Goal: Task Accomplishment & Management: Manage account settings

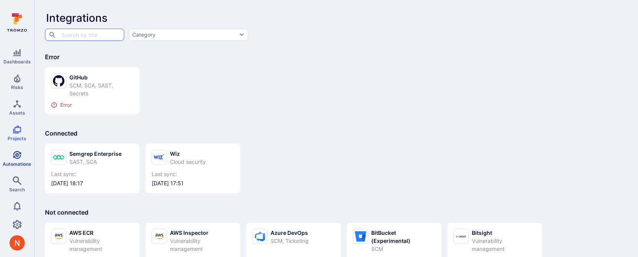
click at [17, 161] on span "Automations" at bounding box center [17, 164] width 29 height 6
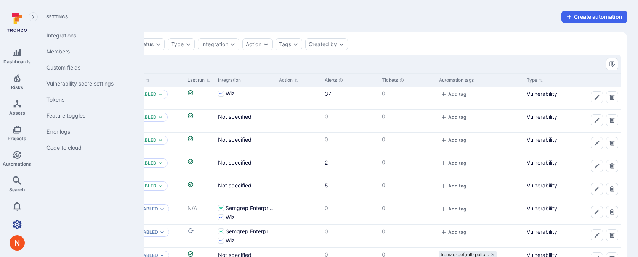
click at [21, 221] on icon "Settings" at bounding box center [17, 224] width 9 height 9
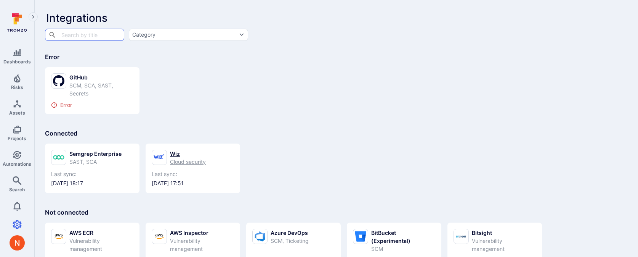
click at [170, 165] on div "Cloud security" at bounding box center [188, 161] width 36 height 8
